Goal: Information Seeking & Learning: Learn about a topic

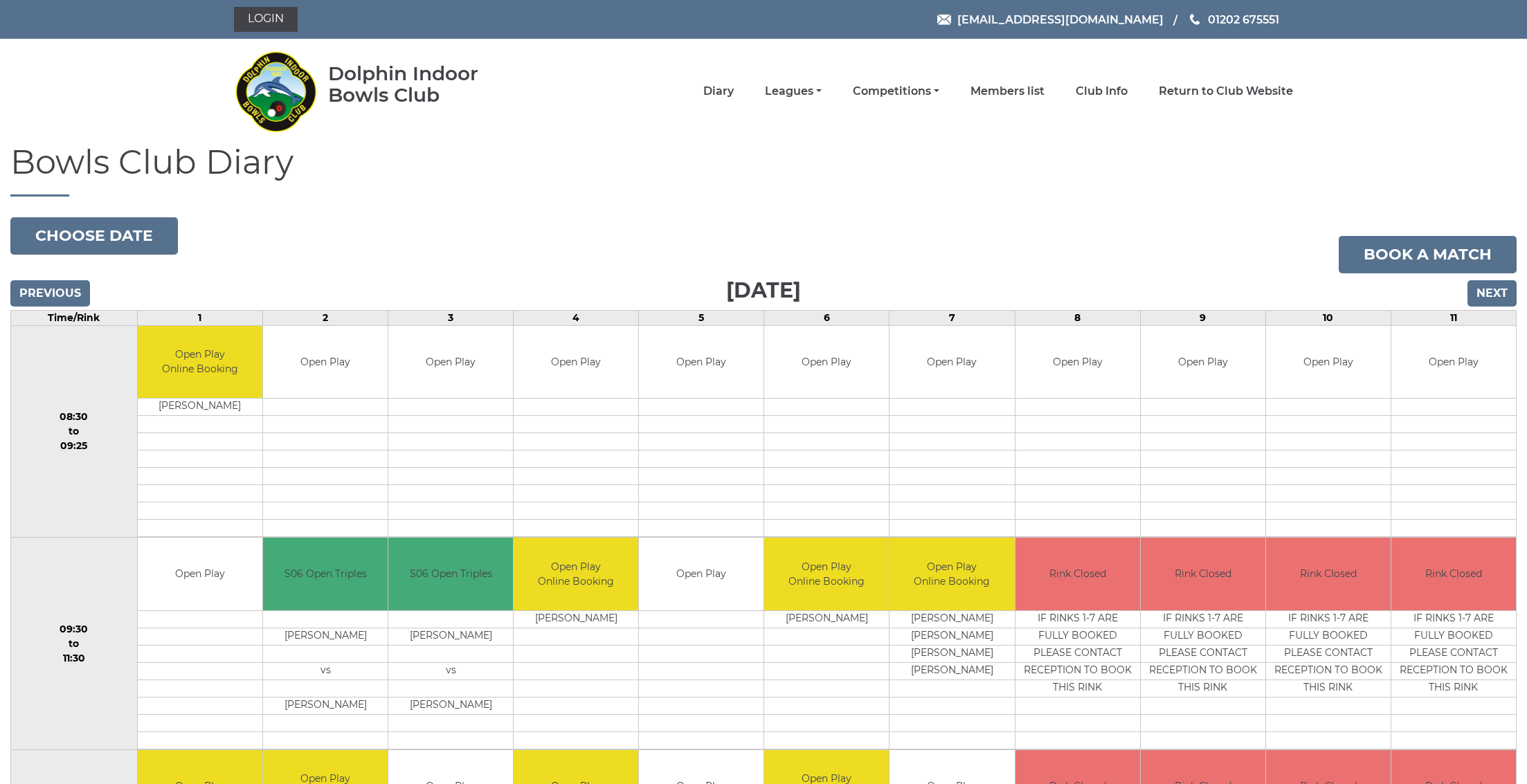
click at [1487, 293] on input "Next" at bounding box center [1491, 293] width 49 height 27
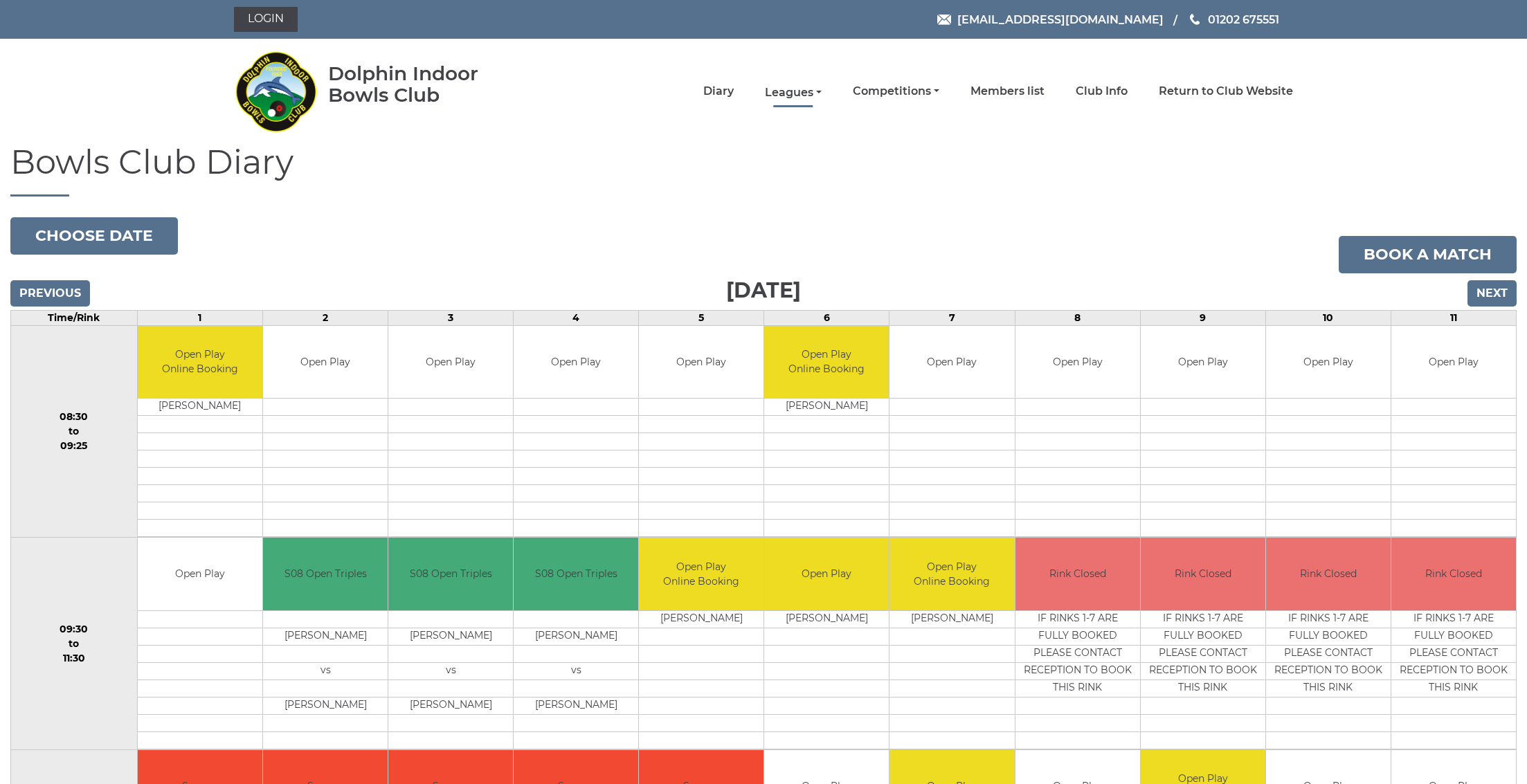
click at [821, 93] on link "Leagues" at bounding box center [793, 92] width 57 height 15
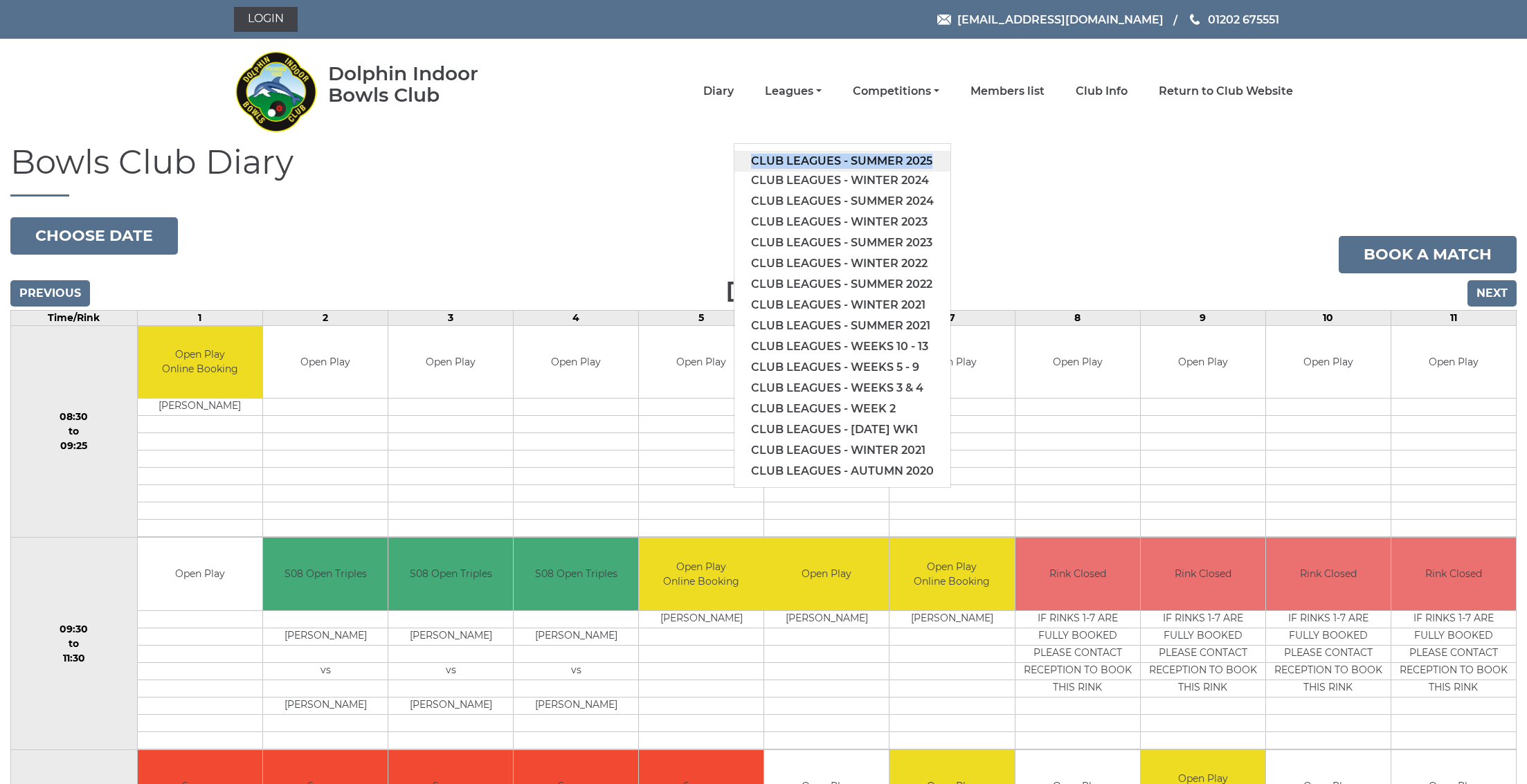
click at [824, 165] on link "Club leagues - Summer 2025" at bounding box center [842, 162] width 216 height 21
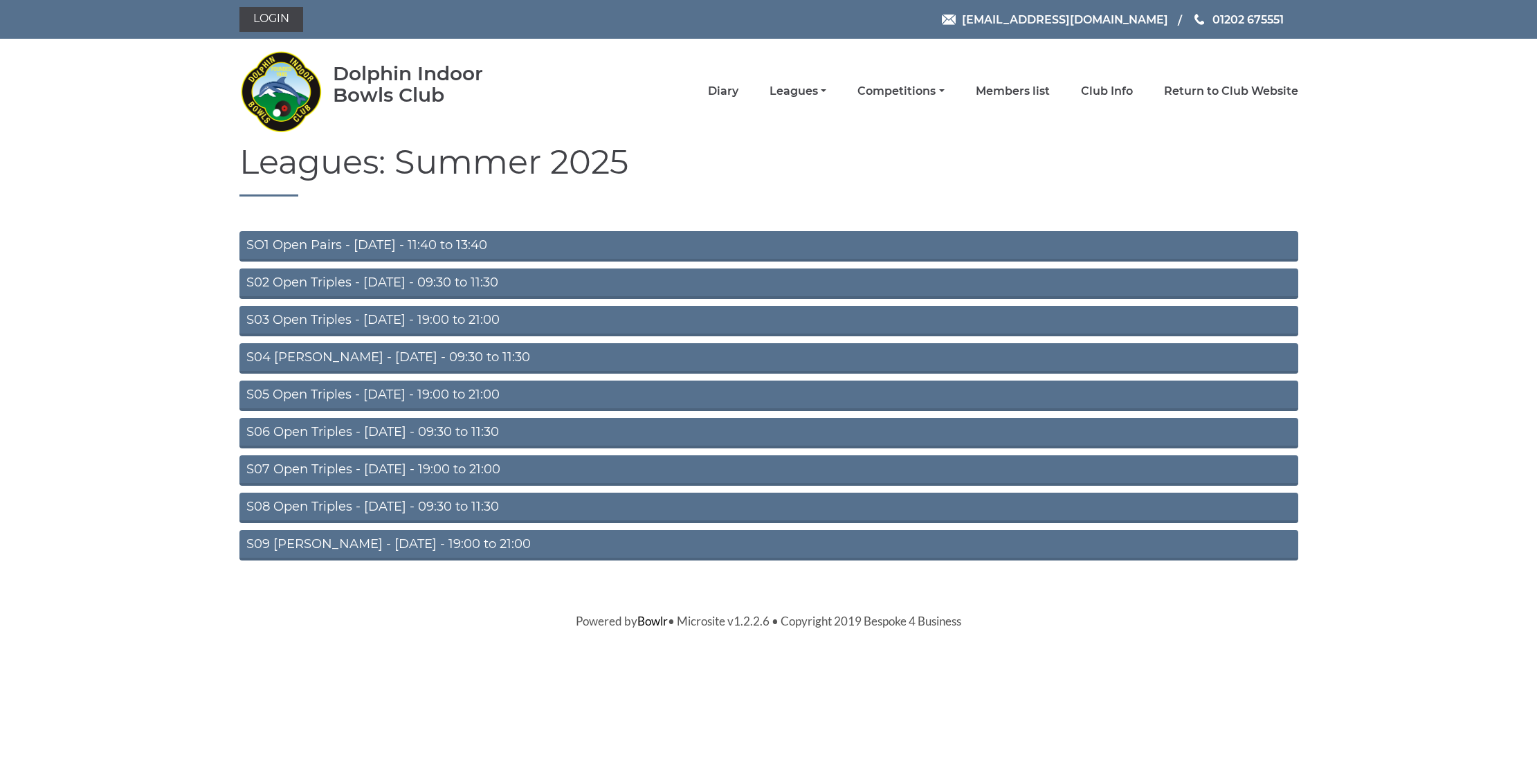
click at [325, 554] on link "S09 [PERSON_NAME] - [DATE] - 19:00 to 21:00" at bounding box center [769, 546] width 1059 height 31
